Goal: Entertainment & Leisure: Consume media (video, audio)

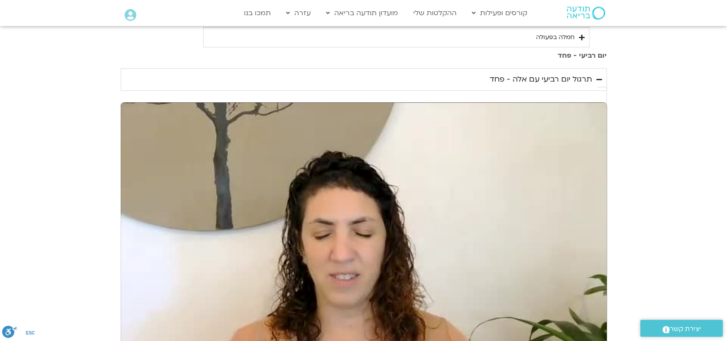
scroll to position [723, 0]
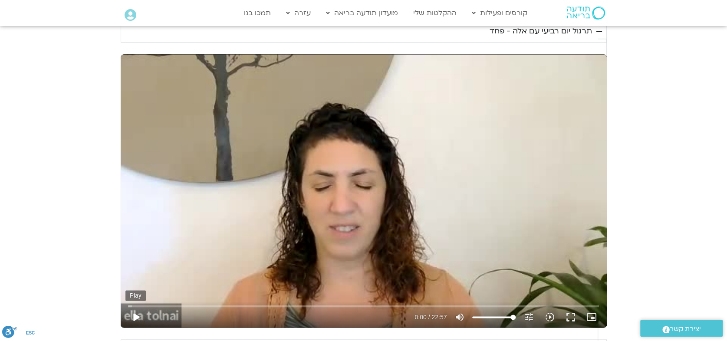
click at [146, 307] on button "play_arrow" at bounding box center [135, 317] width 21 height 21
click at [408, 303] on input "Seek" at bounding box center [363, 305] width 471 height 5
click at [391, 303] on input "Seek" at bounding box center [363, 305] width 471 height 5
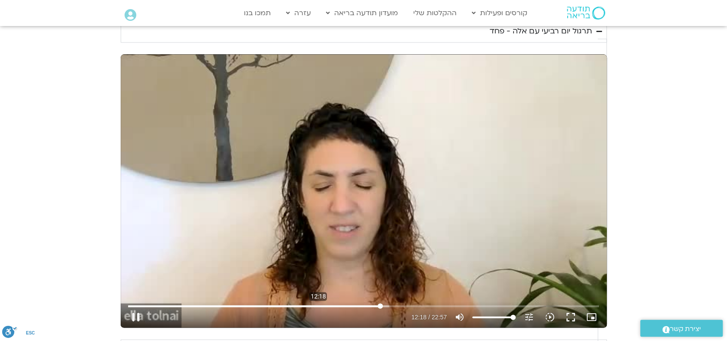
click at [408, 303] on input "Seek" at bounding box center [363, 305] width 471 height 5
click at [403, 303] on input "Seek" at bounding box center [363, 305] width 471 height 5
click at [499, 303] on input "Seek" at bounding box center [363, 305] width 471 height 5
click at [505, 303] on input "Seek" at bounding box center [363, 305] width 471 height 5
click at [499, 303] on input "Seek" at bounding box center [363, 305] width 471 height 5
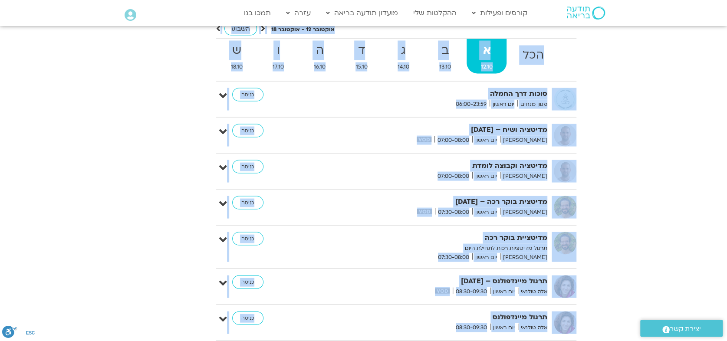
scroll to position [3248, 0]
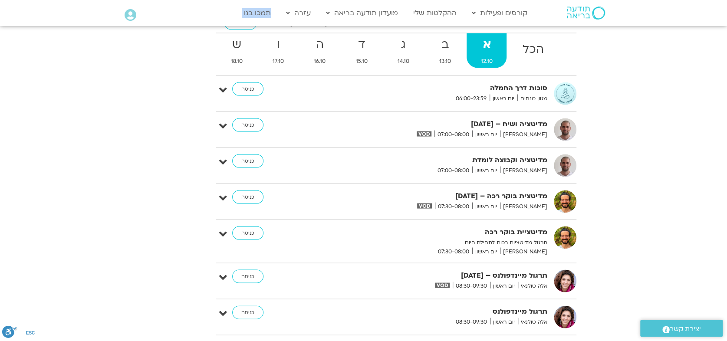
drag, startPoint x: 583, startPoint y: 261, endPoint x: 288, endPoint y: 23, distance: 378.6
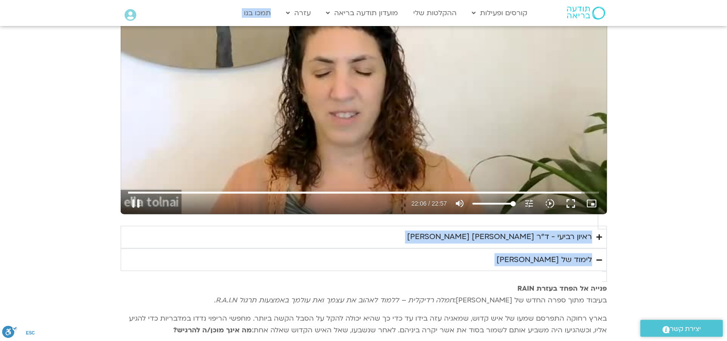
scroll to position [837, 0]
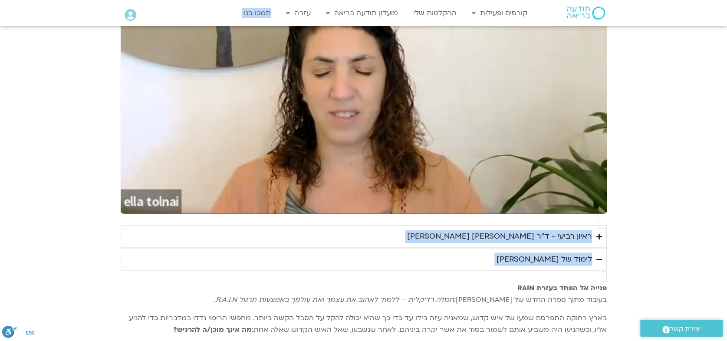
click at [398, 225] on summary "ראיון רביעי - ד"ר [PERSON_NAME] [PERSON_NAME]" at bounding box center [364, 236] width 486 height 23
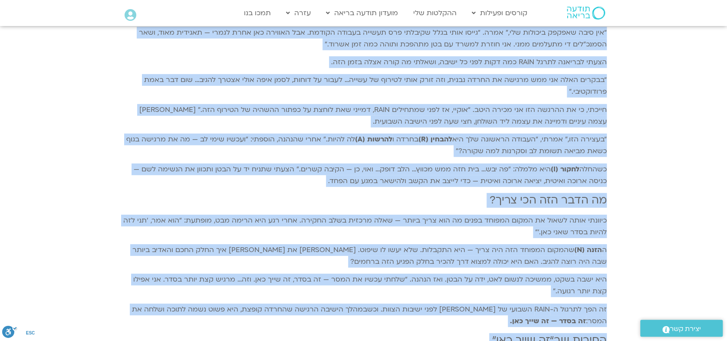
scroll to position [1543, 0]
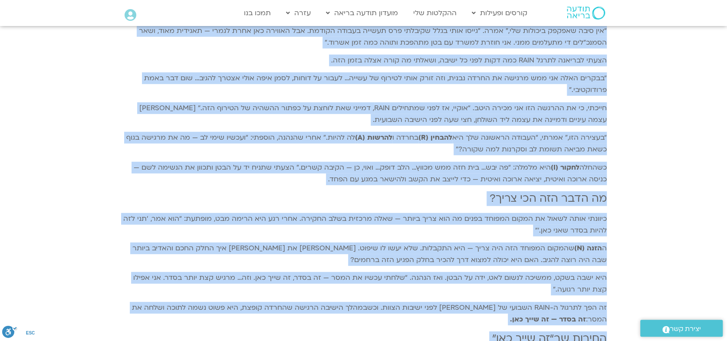
drag, startPoint x: 583, startPoint y: 224, endPoint x: 285, endPoint y: 303, distance: 308.7
click at [284, 303] on div "פנייה אל הפחד בעזרת RAIN בעיבוד מתוך ספרה החדש של [PERSON_NAME]: חמלה רדיקלית –…" at bounding box center [364, 157] width 486 height 568
copy div "lorem ip dolo sitam CONS adipis elit sedd eius te inci: utla etdolor – magna al…"
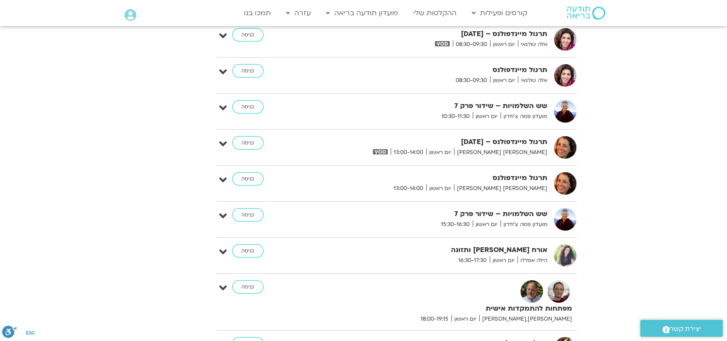
scroll to position [3809, 0]
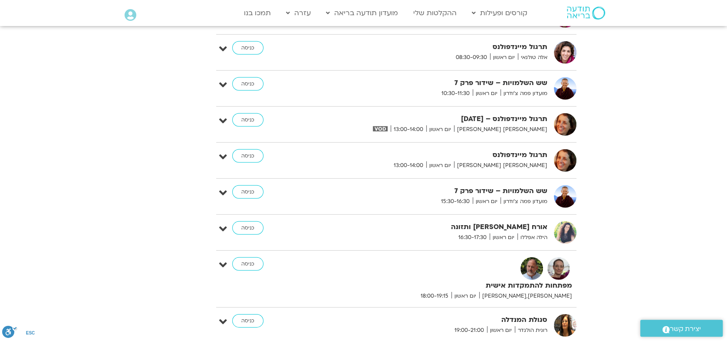
type input "1377.76"
